Goal: Manage account settings

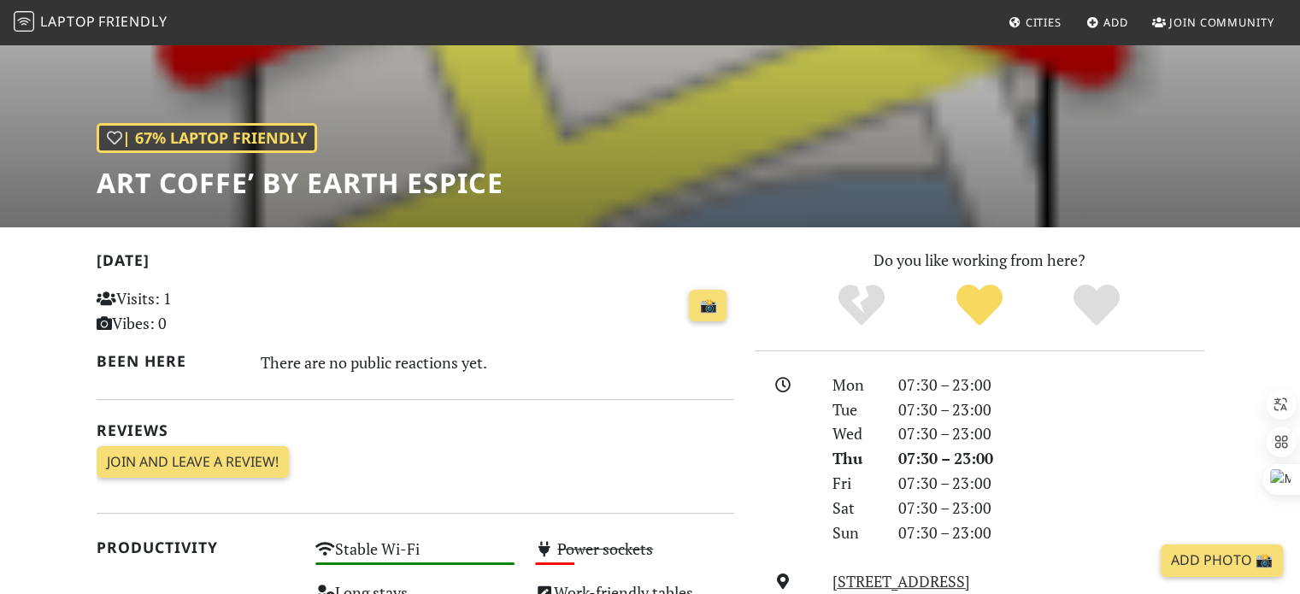
scroll to position [342, 0]
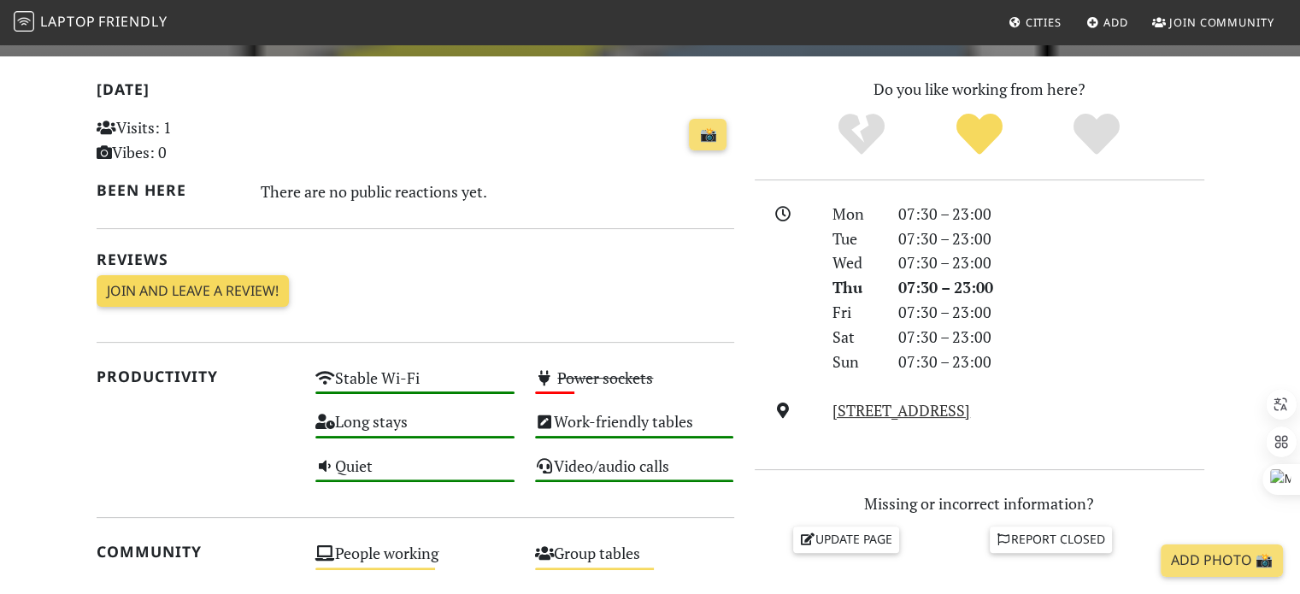
click at [137, 295] on link "Join and leave a review!" at bounding box center [193, 291] width 192 height 32
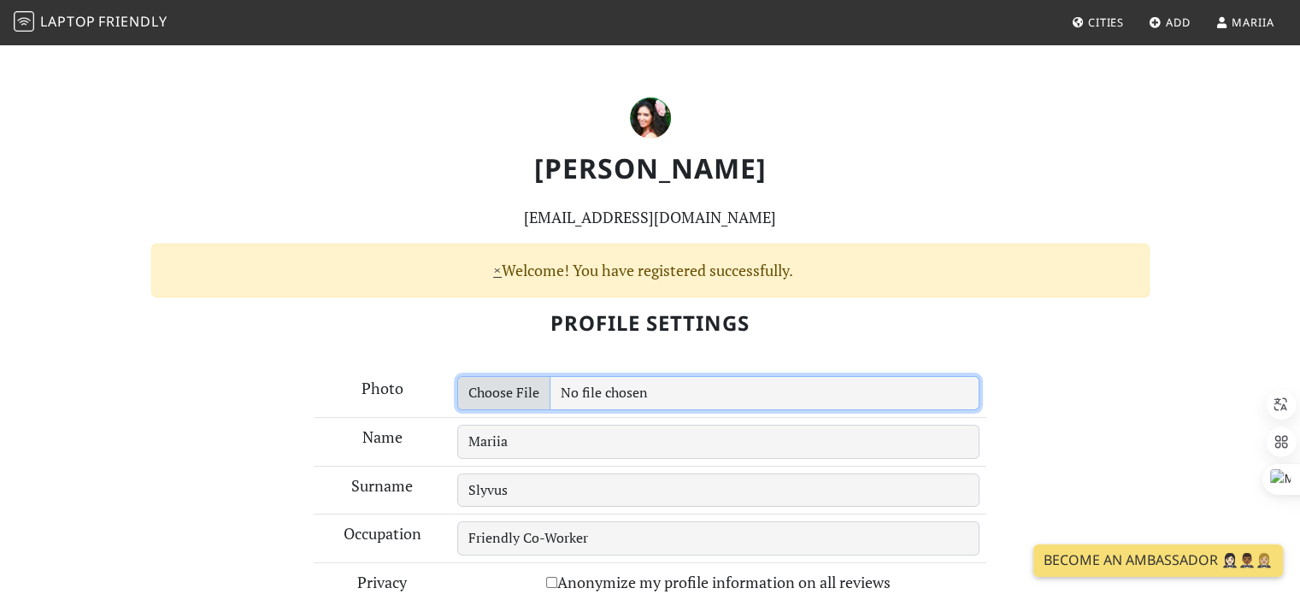
click at [491, 397] on input "file" at bounding box center [718, 393] width 522 height 34
type input "C:\fakepath\20250630_141539.mp4"
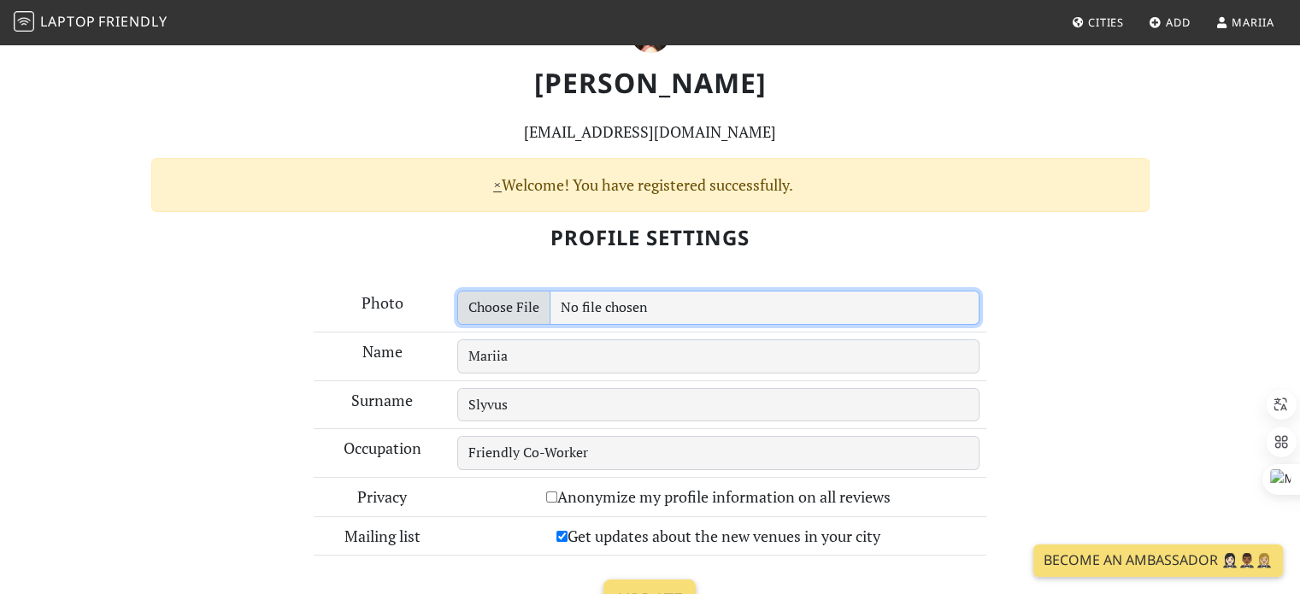
scroll to position [171, 0]
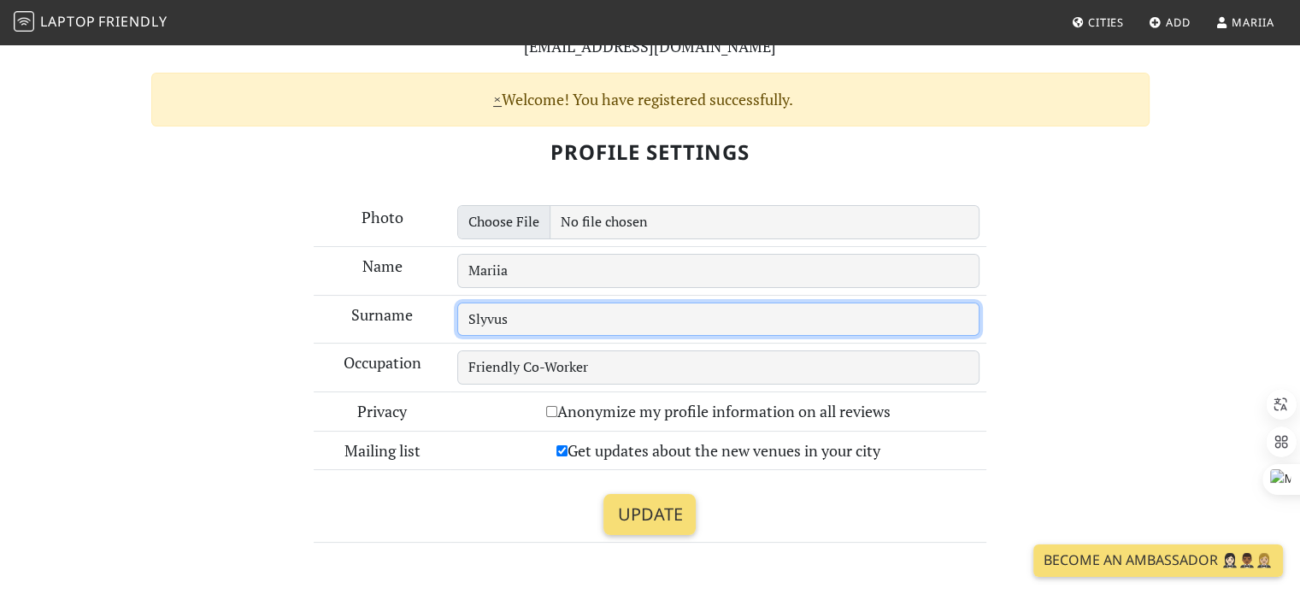
drag, startPoint x: 530, startPoint y: 321, endPoint x: 446, endPoint y: 313, distance: 84.1
click at [446, 313] on tr "Surname Slyvus" at bounding box center [650, 319] width 673 height 49
type input "S"
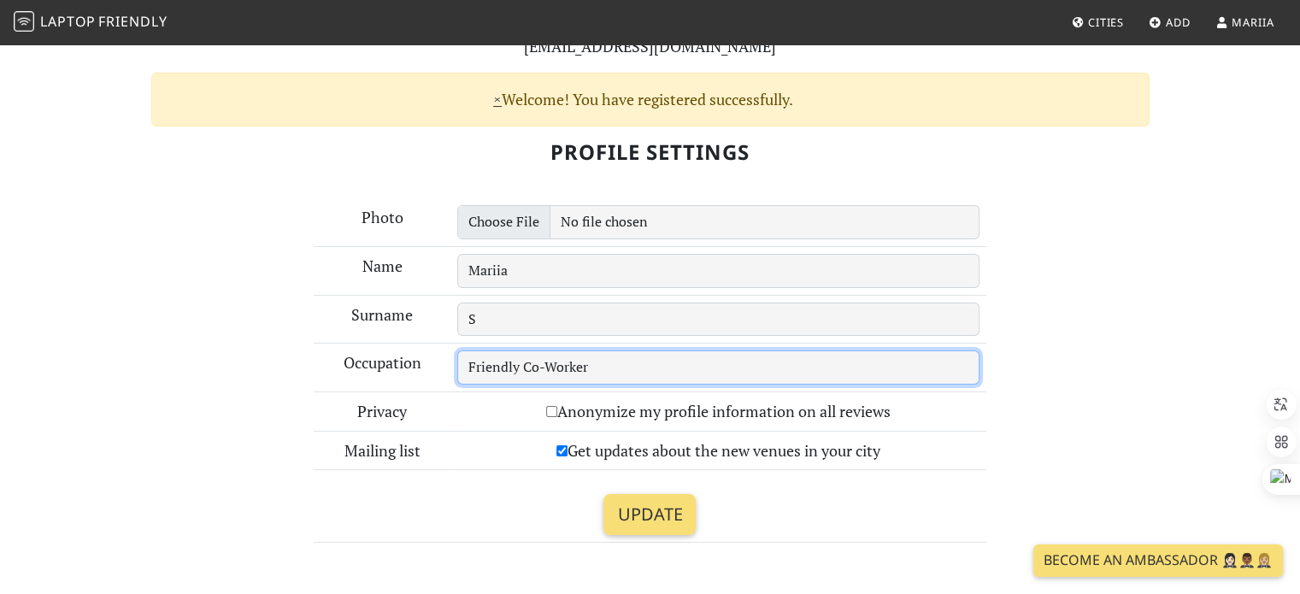
click at [670, 369] on input "Friendly Co-Worker" at bounding box center [718, 367] width 522 height 34
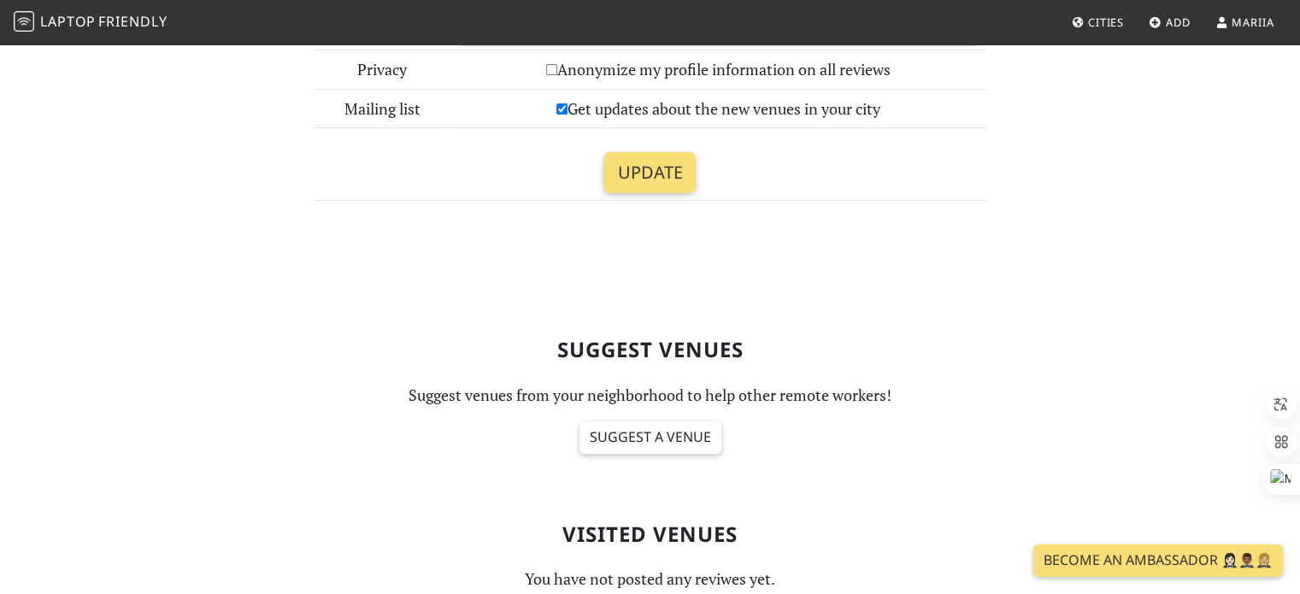
scroll to position [427, 0]
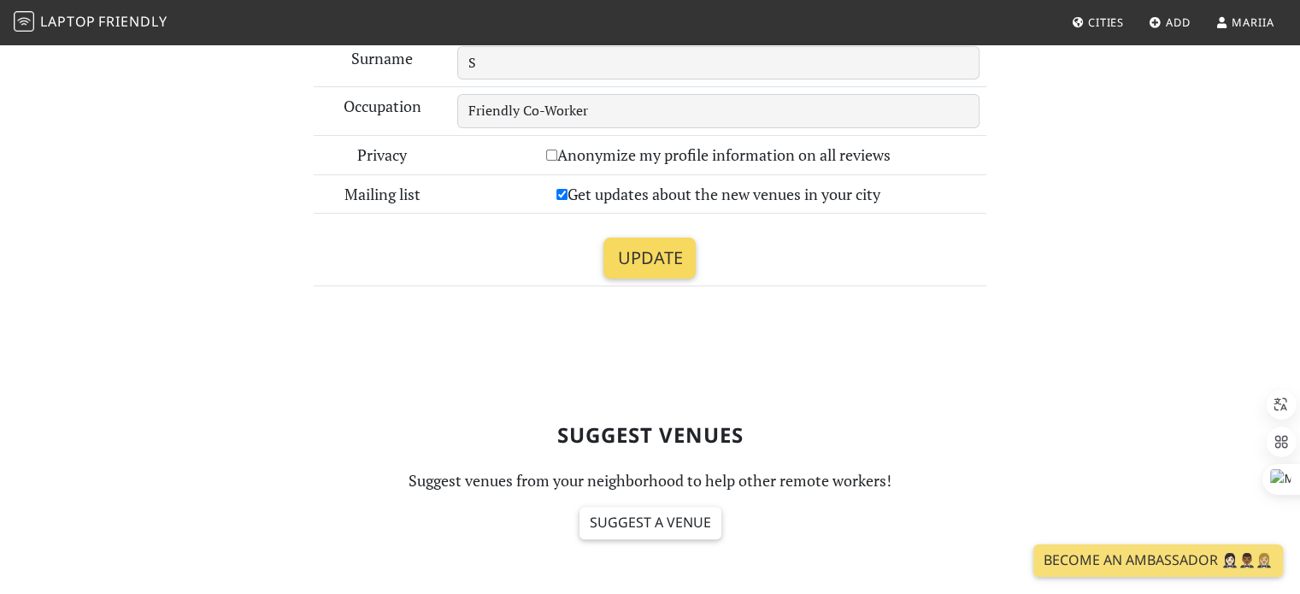
click at [639, 250] on input "Update" at bounding box center [650, 258] width 92 height 41
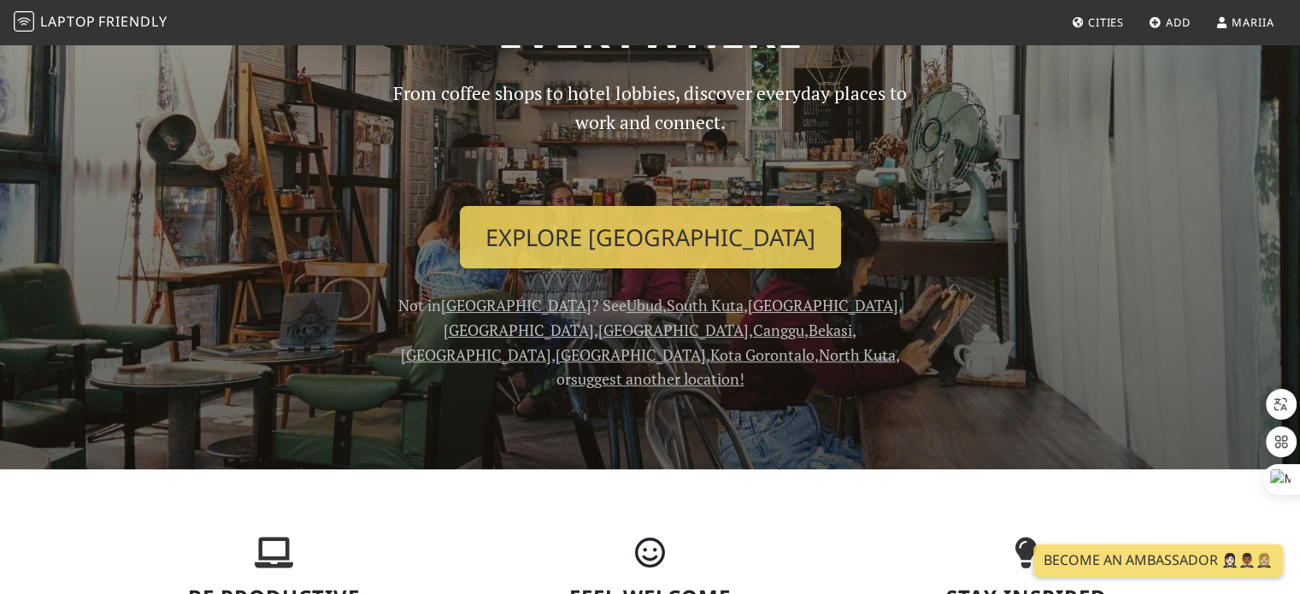
scroll to position [342, 0]
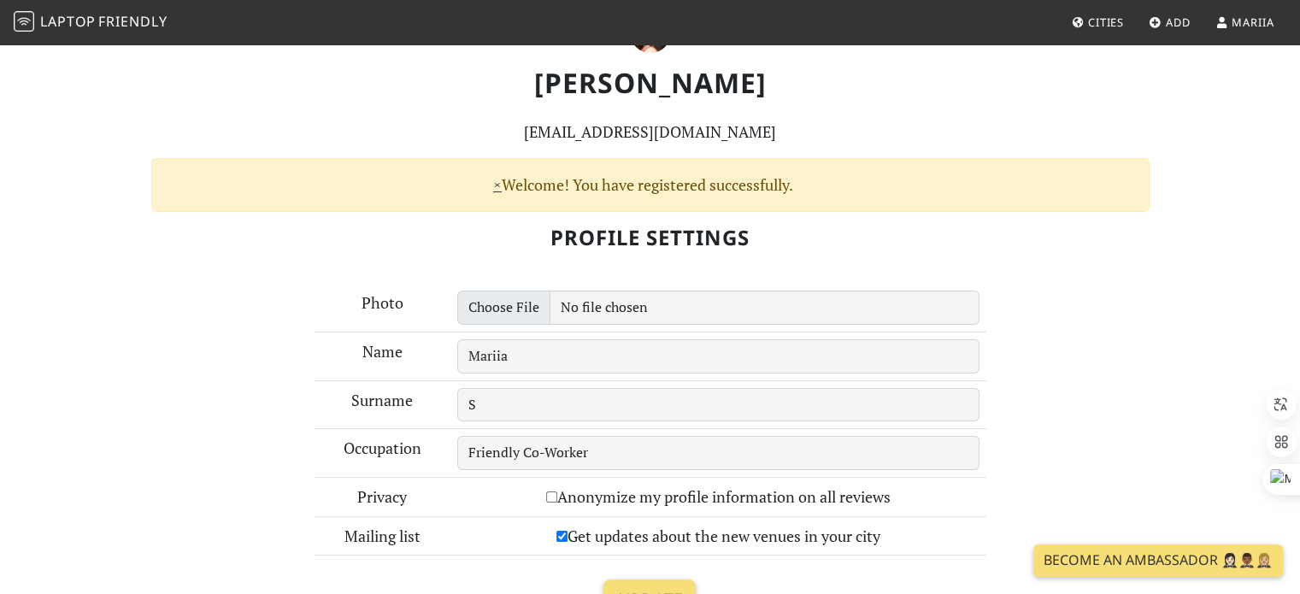
scroll to position [171, 0]
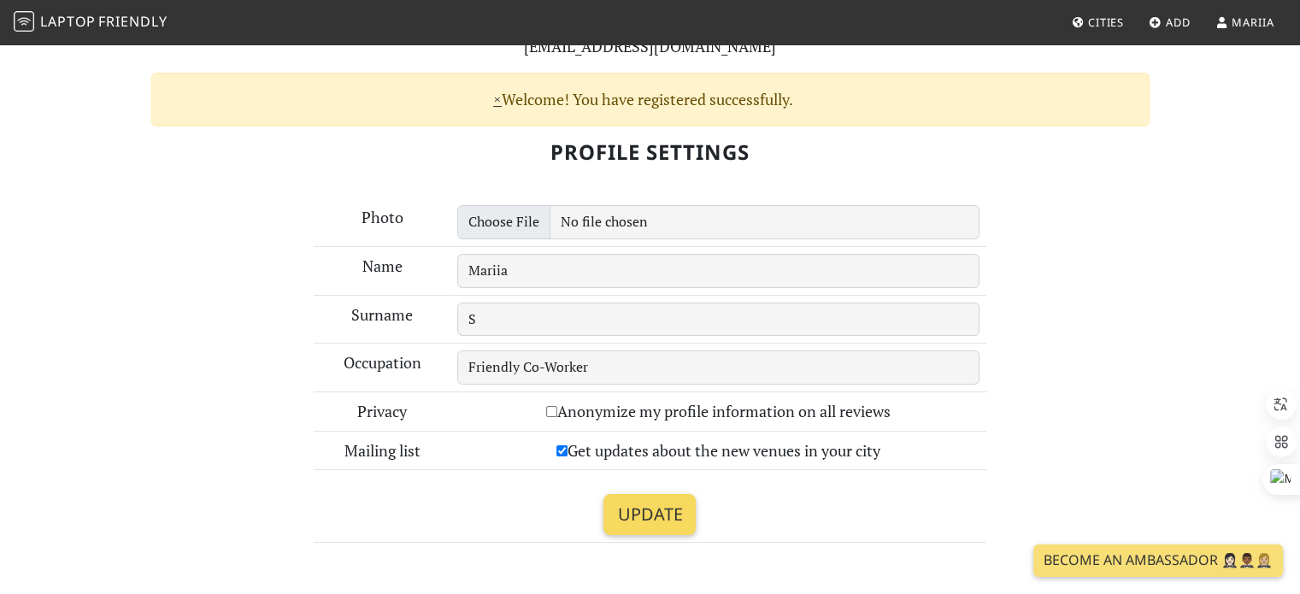
click at [666, 497] on input "Update" at bounding box center [650, 514] width 92 height 41
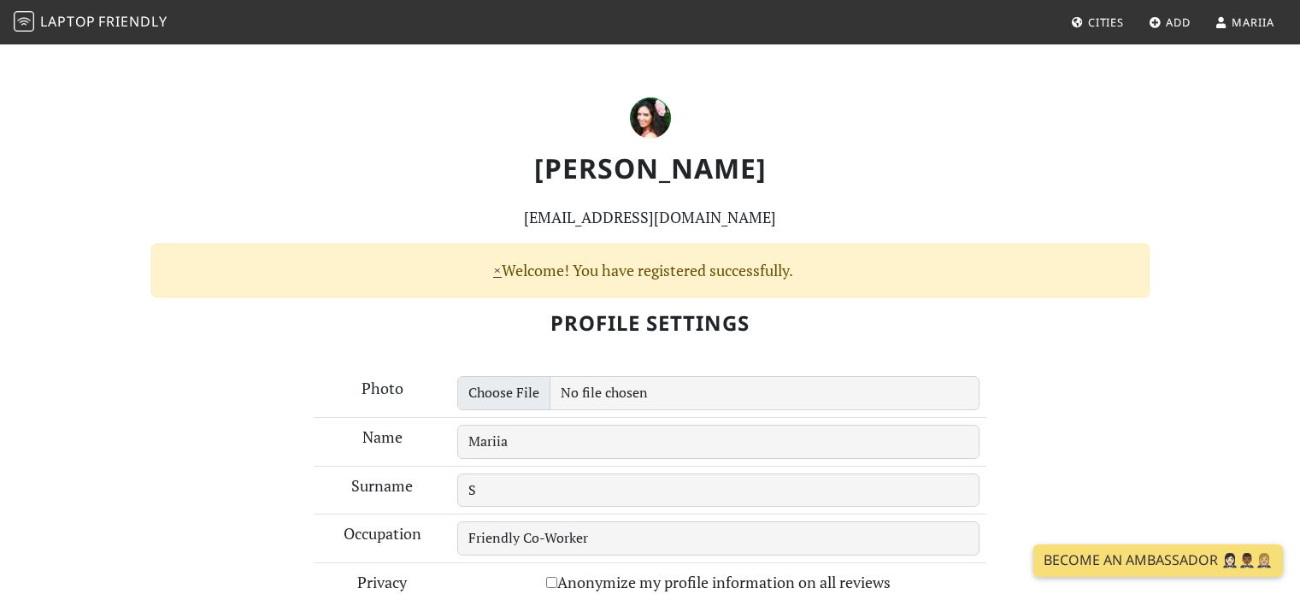
scroll to position [174, 0]
